Goal: Subscribe to service/newsletter

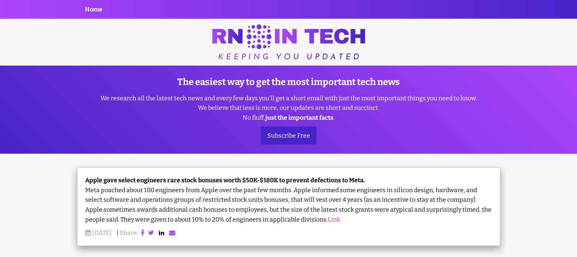
click at [164, 233] on icon at bounding box center [161, 233] width 5 height 6
click at [154, 233] on icon at bounding box center [151, 233] width 6 height 6
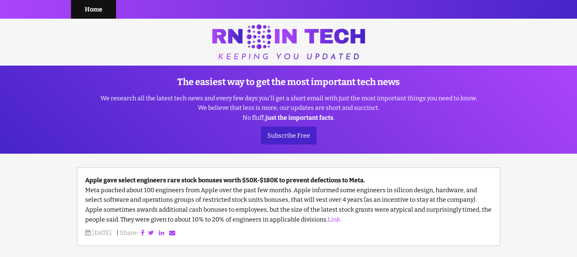
click at [93, 9] on link "Home" at bounding box center [93, 9] width 45 height 19
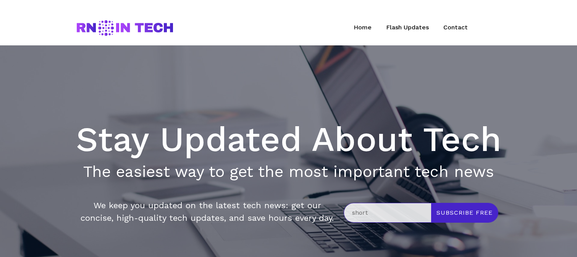
click at [387, 213] on input "short" at bounding box center [387, 212] width 87 height 19
click at [387, 213] on input "shortfunction that skip" at bounding box center [387, 212] width 87 height 19
click at [387, 213] on input "shortfunctithat short directlyon that skip" at bounding box center [387, 212] width 87 height 19
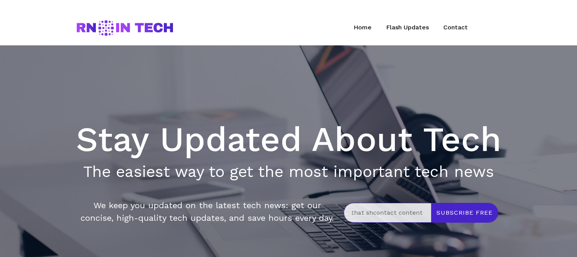
click at [431, 203] on button "Subscribe Free" at bounding box center [464, 212] width 67 height 19
click at [387, 213] on input "shortfunctithat shcontact contentort directlyon that skip" at bounding box center [387, 212] width 87 height 19
type input "shortfunctithat shcontfunction once freeact contentort directlyon that skip"
click at [431, 203] on button "Subscribe Free" at bounding box center [464, 212] width 67 height 19
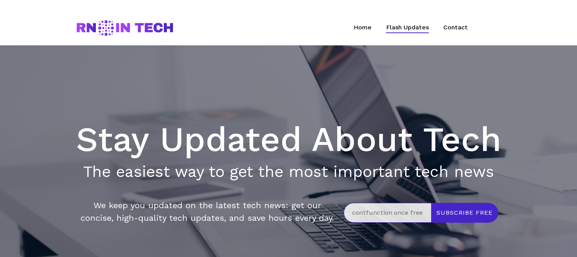
click at [407, 28] on link "Flash Updates" at bounding box center [407, 28] width 43 height 10
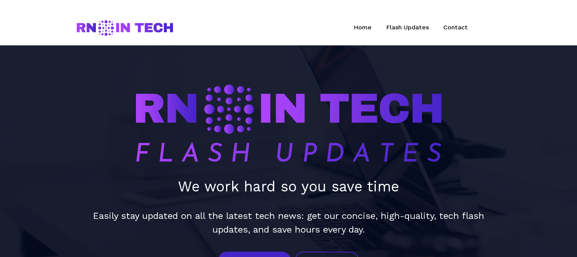
click at [124, 28] on img at bounding box center [125, 28] width 96 height 16
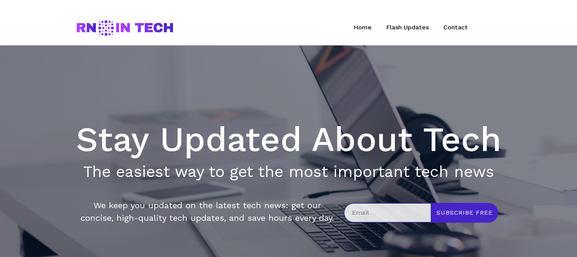
click at [387, 213] on input "email" at bounding box center [387, 212] width 87 height 19
click at [407, 28] on link "Flash Updates" at bounding box center [407, 28] width 43 height 10
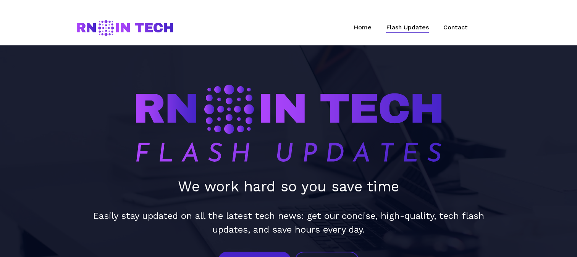
click at [407, 28] on link "Flash Updates" at bounding box center [407, 28] width 43 height 10
click at [124, 28] on img at bounding box center [125, 28] width 96 height 16
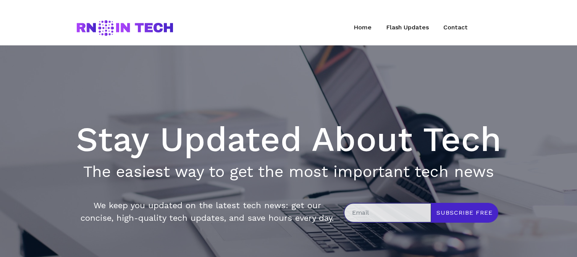
click at [387, 213] on input "email" at bounding box center [387, 212] width 87 height 19
click at [124, 28] on img at bounding box center [125, 28] width 96 height 16
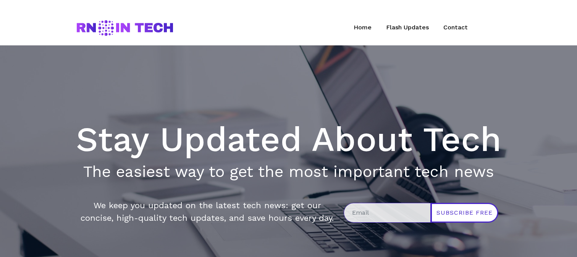
click at [464, 213] on button "Subscribe Free" at bounding box center [464, 212] width 68 height 19
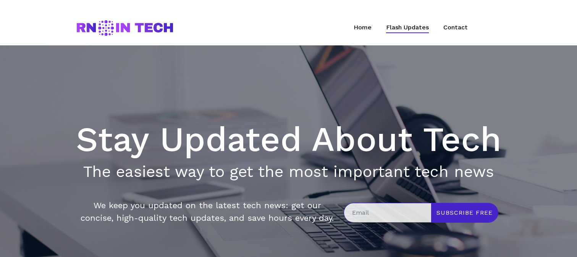
click at [407, 28] on link "Flash Updates" at bounding box center [407, 28] width 43 height 10
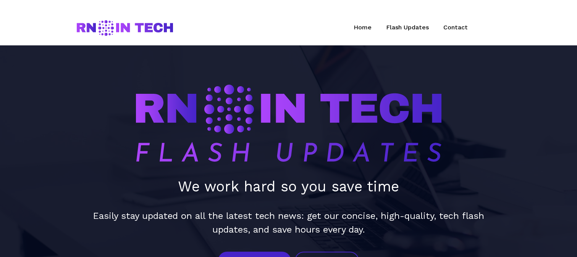
click at [288, 128] on img at bounding box center [288, 128] width 305 height 87
